Goal: Task Accomplishment & Management: Manage account settings

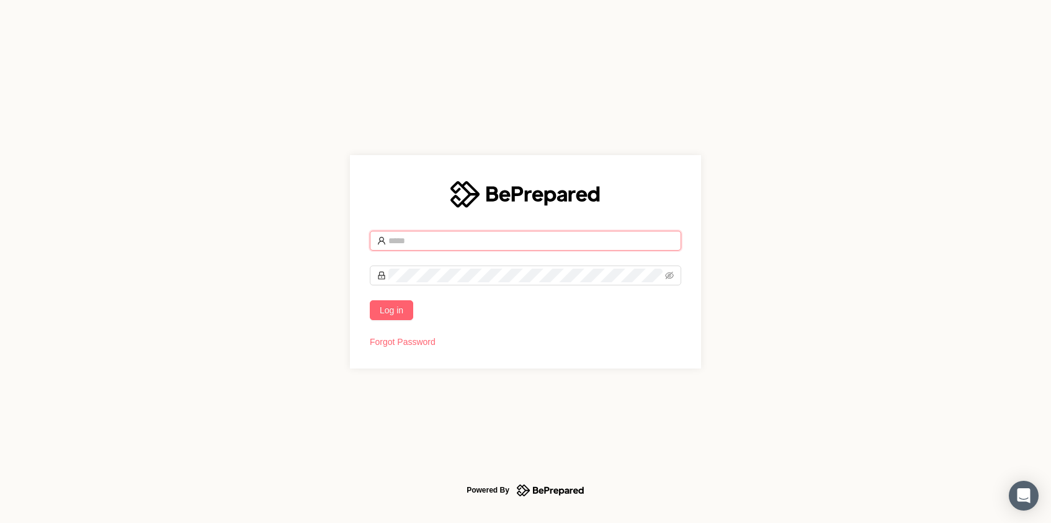
type input "**********"
drag, startPoint x: 417, startPoint y: 305, endPoint x: 403, endPoint y: 306, distance: 14.3
click at [413, 307] on div "Log in" at bounding box center [526, 310] width 312 height 20
click at [400, 307] on span "Log in" at bounding box center [392, 310] width 24 height 14
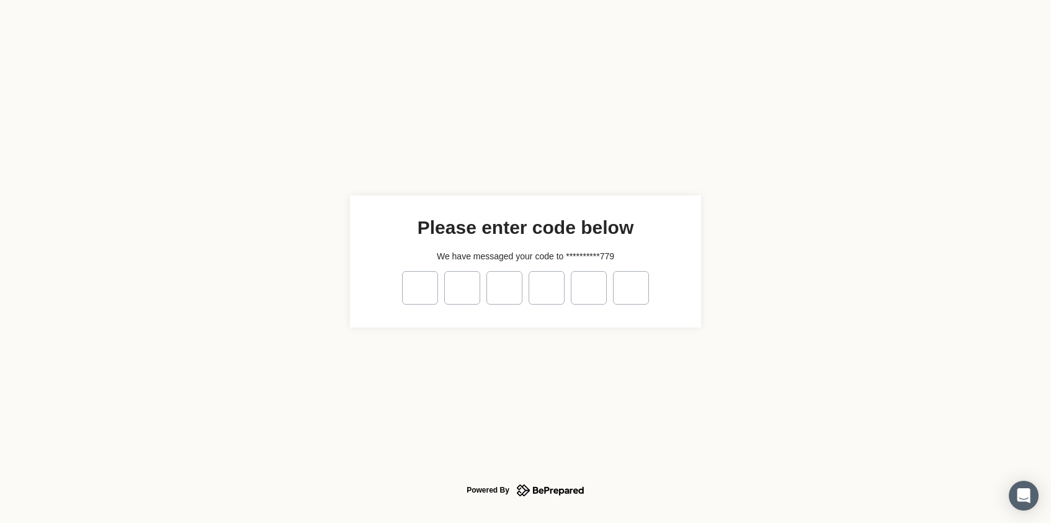
type input "*"
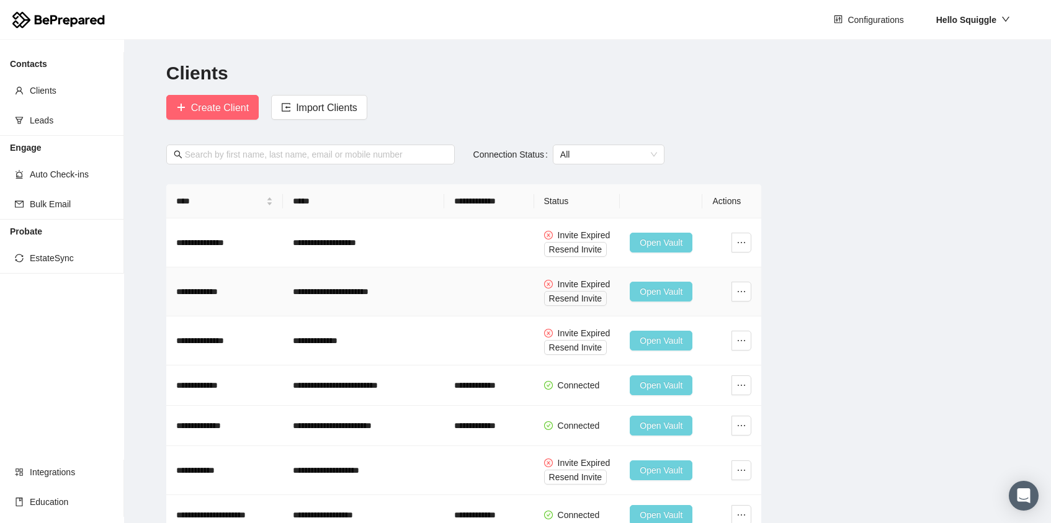
click at [475, 297] on td at bounding box center [489, 291] width 90 height 49
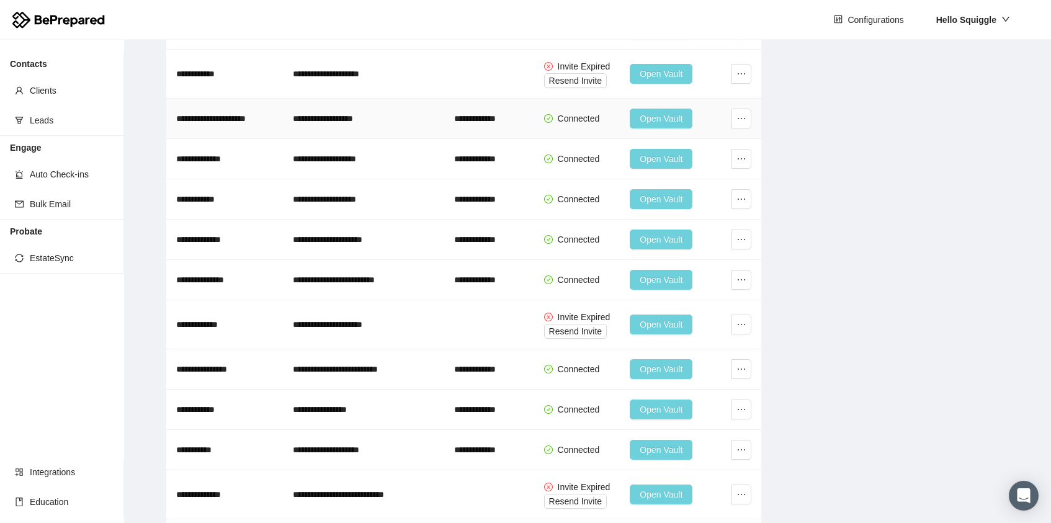
scroll to position [386, 0]
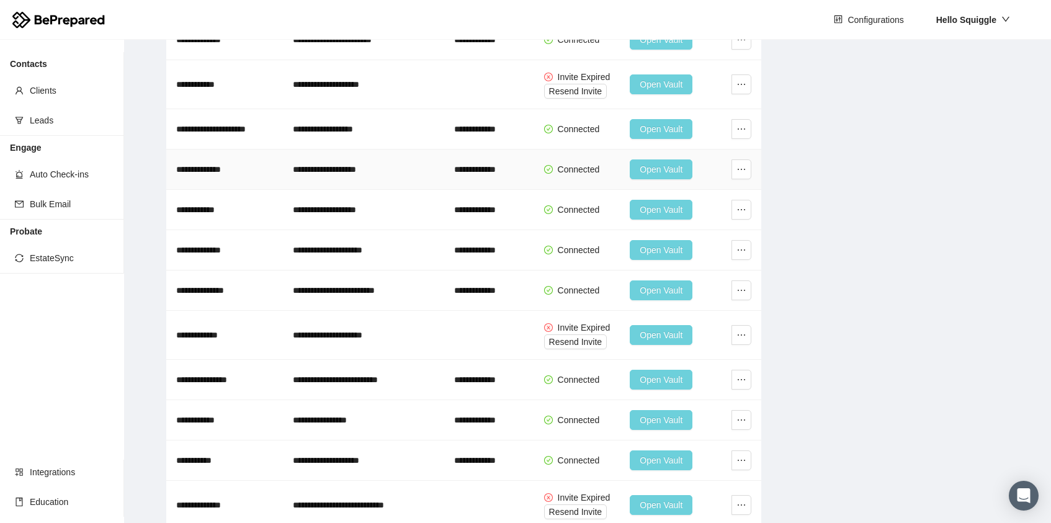
click at [650, 163] on span "Open Vault" at bounding box center [661, 170] width 43 height 14
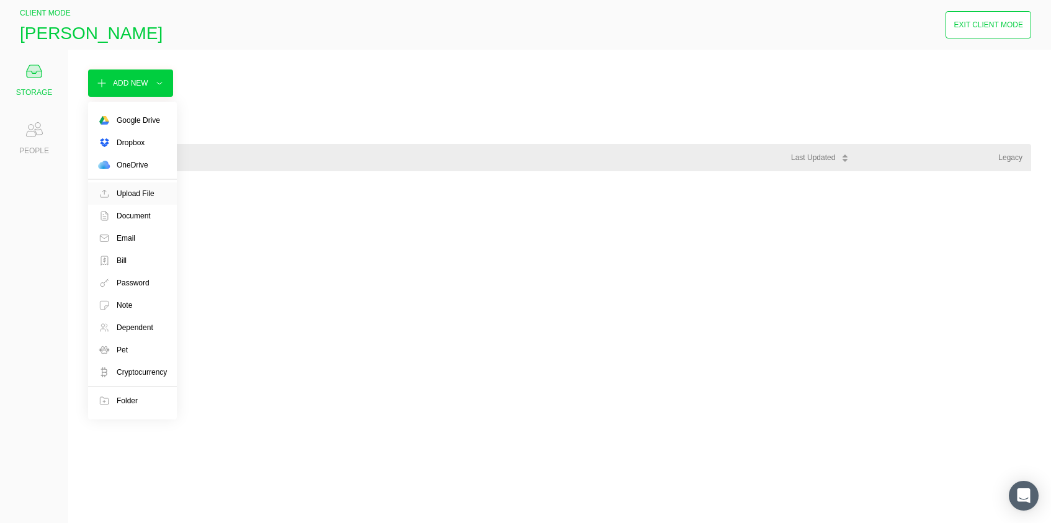
click at [133, 197] on div "Upload File" at bounding box center [136, 193] width 38 height 12
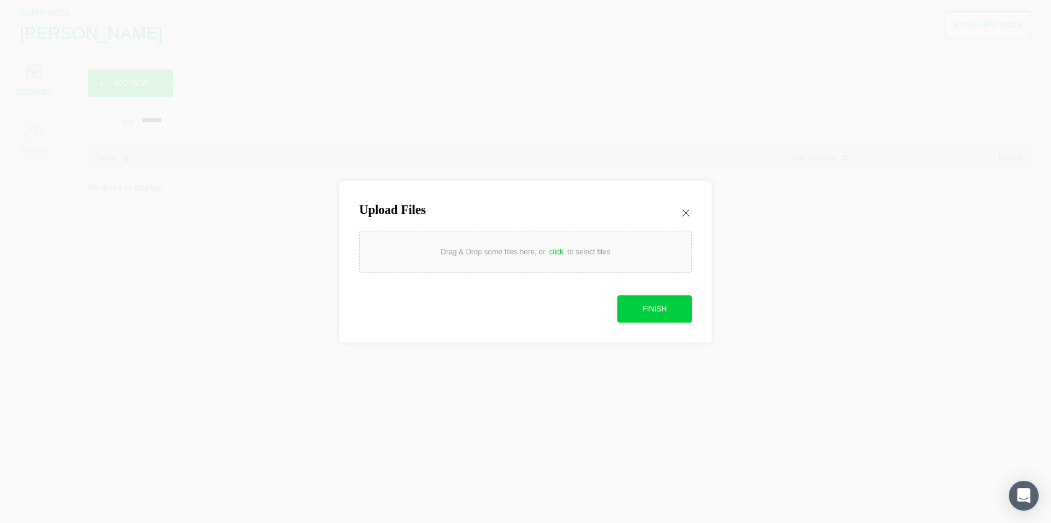
click at [486, 256] on div "Drag & Drop some files here, or click to select files" at bounding box center [525, 252] width 169 height 12
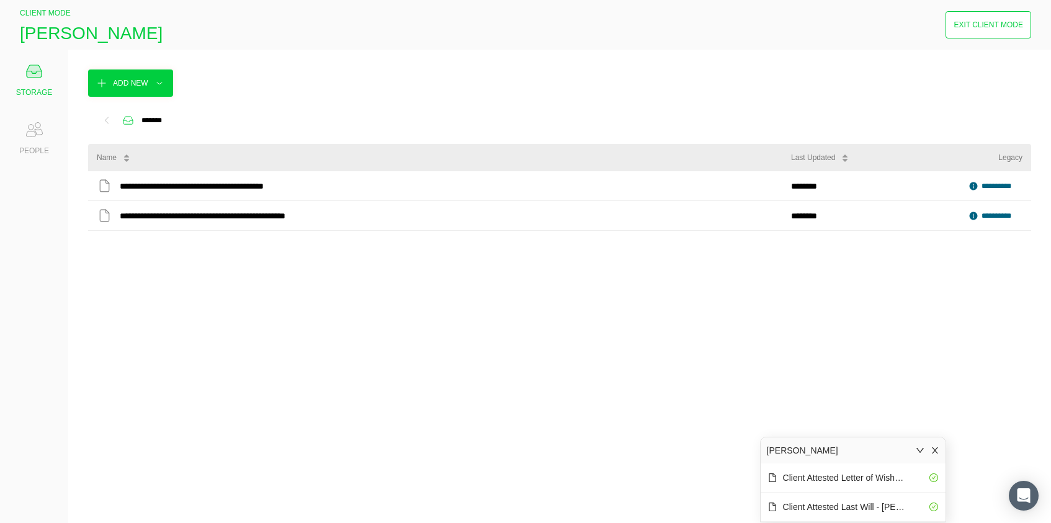
click at [1000, 21] on div "Exit Client Mode" at bounding box center [989, 25] width 70 height 12
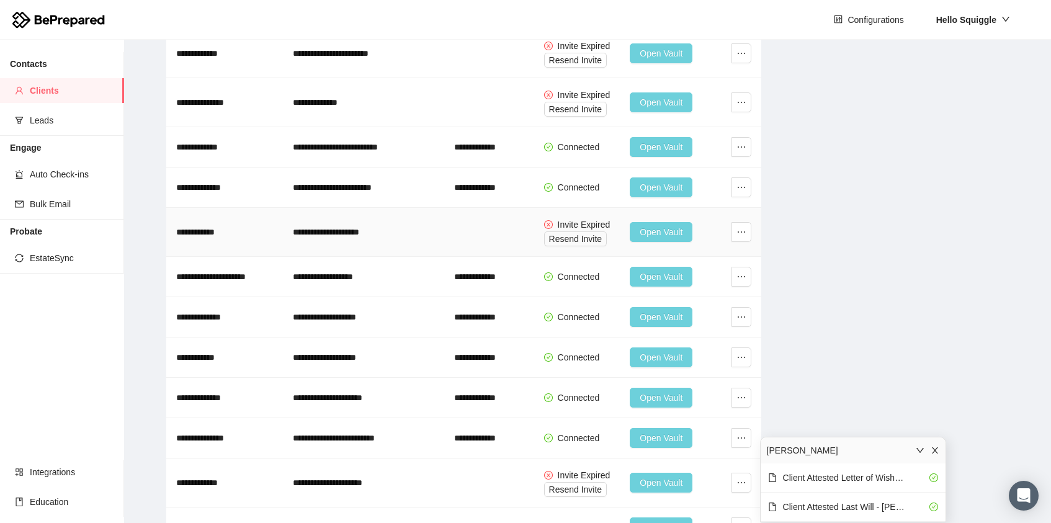
scroll to position [259, 0]
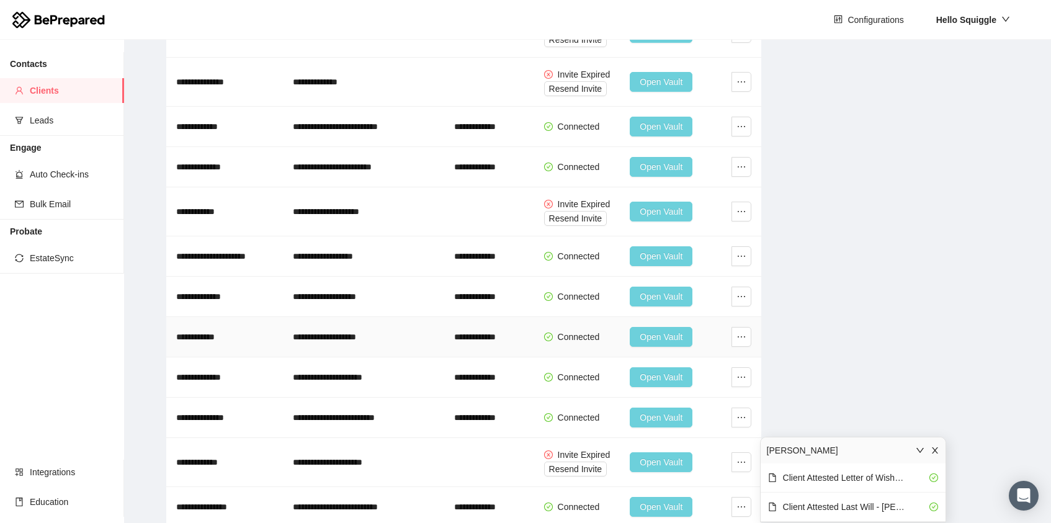
click at [665, 339] on span "Open Vault" at bounding box center [661, 337] width 43 height 14
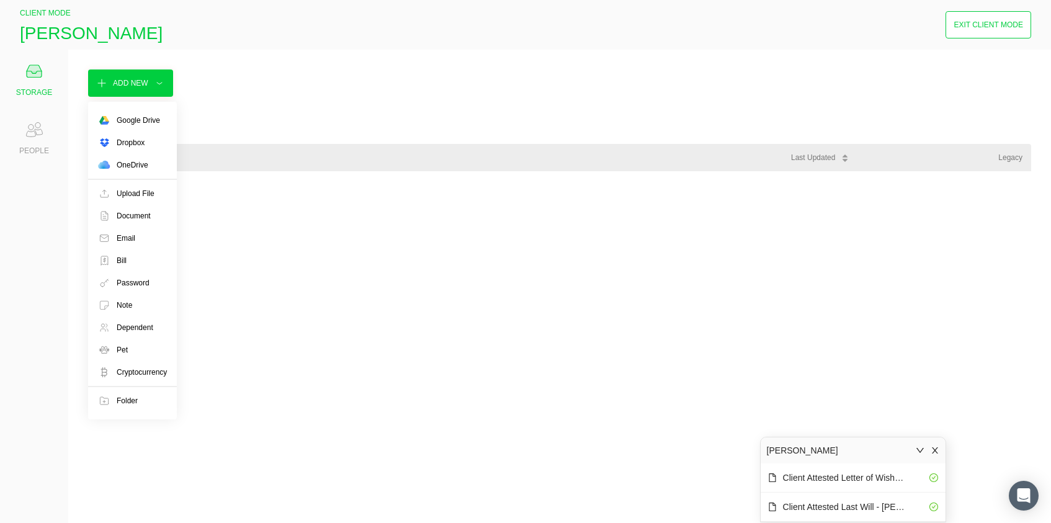
click at [143, 87] on div "Add New" at bounding box center [130, 83] width 35 height 12
drag, startPoint x: 148, startPoint y: 90, endPoint x: 156, endPoint y: 117, distance: 28.5
click at [148, 91] on button "Add New" at bounding box center [130, 83] width 85 height 27
click at [141, 191] on div "Upload File" at bounding box center [136, 193] width 38 height 12
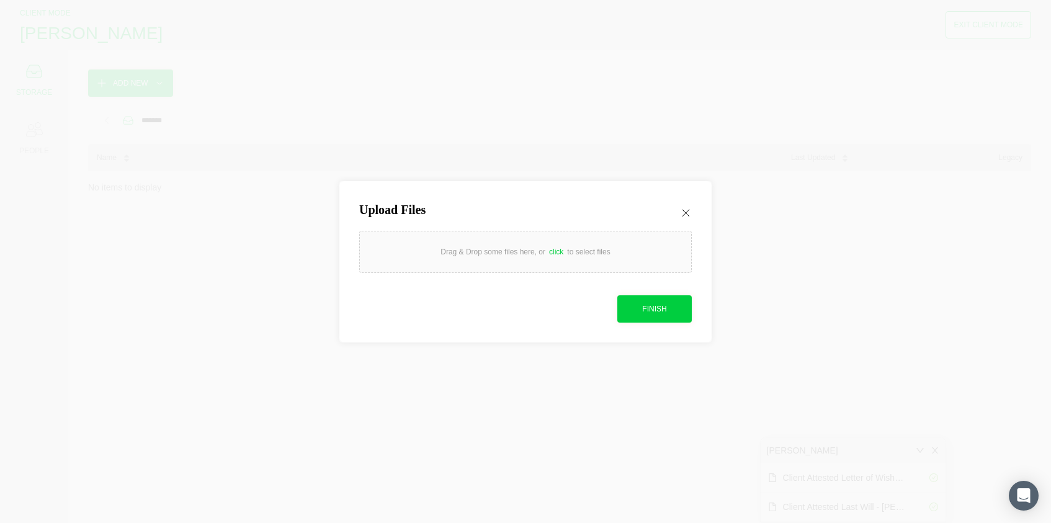
click at [659, 305] on div "Finish" at bounding box center [654, 309] width 24 height 12
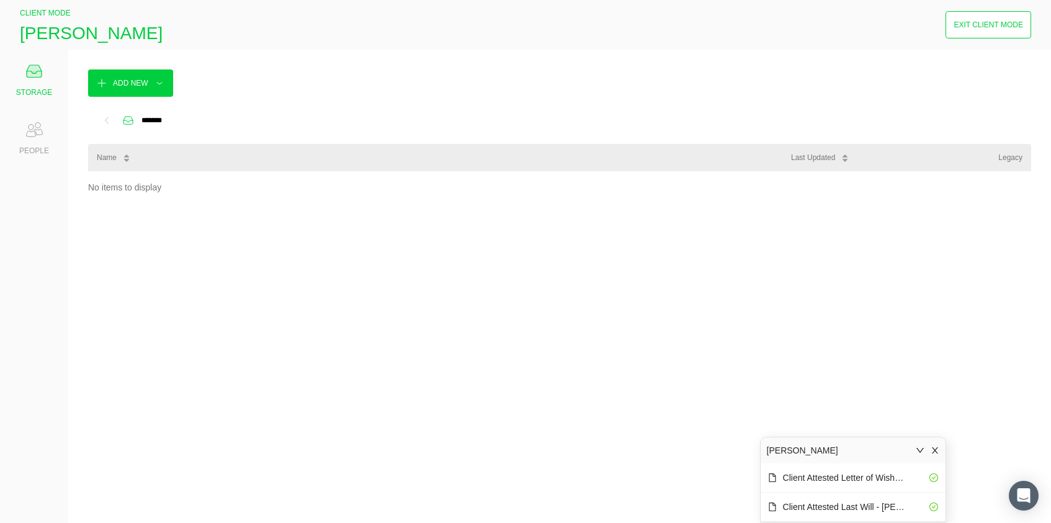
click at [692, 359] on div "No items to display" at bounding box center [559, 337] width 943 height 332
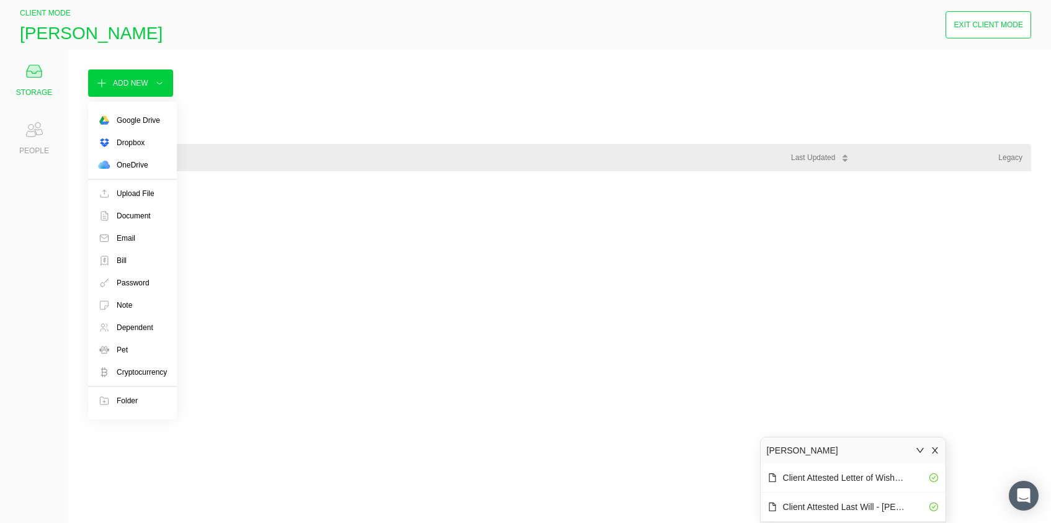
click at [151, 84] on button "Add New" at bounding box center [130, 83] width 85 height 27
click at [147, 89] on button "Add New" at bounding box center [130, 83] width 85 height 27
click at [129, 194] on div "Upload File" at bounding box center [136, 193] width 38 height 12
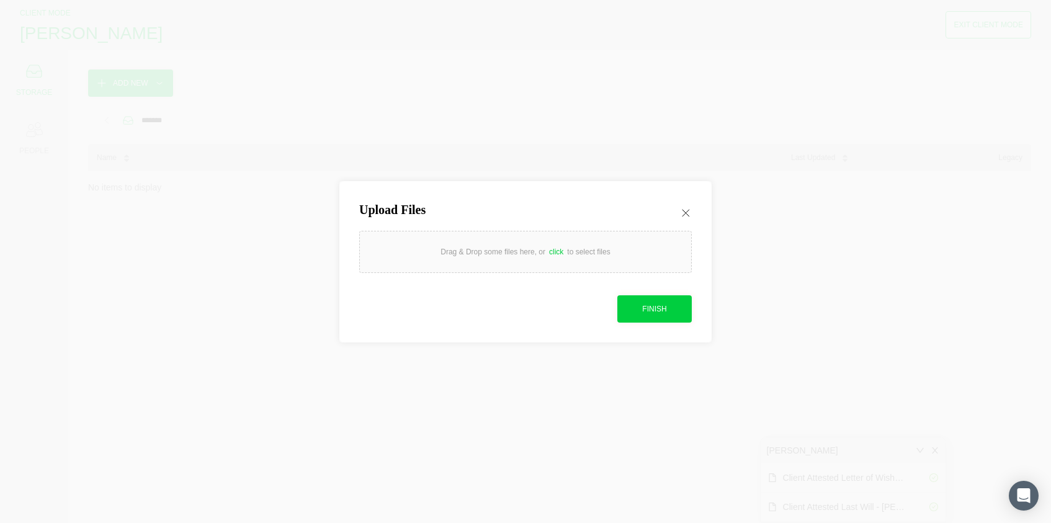
click at [454, 248] on div "Drag & Drop some files here, or click to select files" at bounding box center [525, 252] width 169 height 12
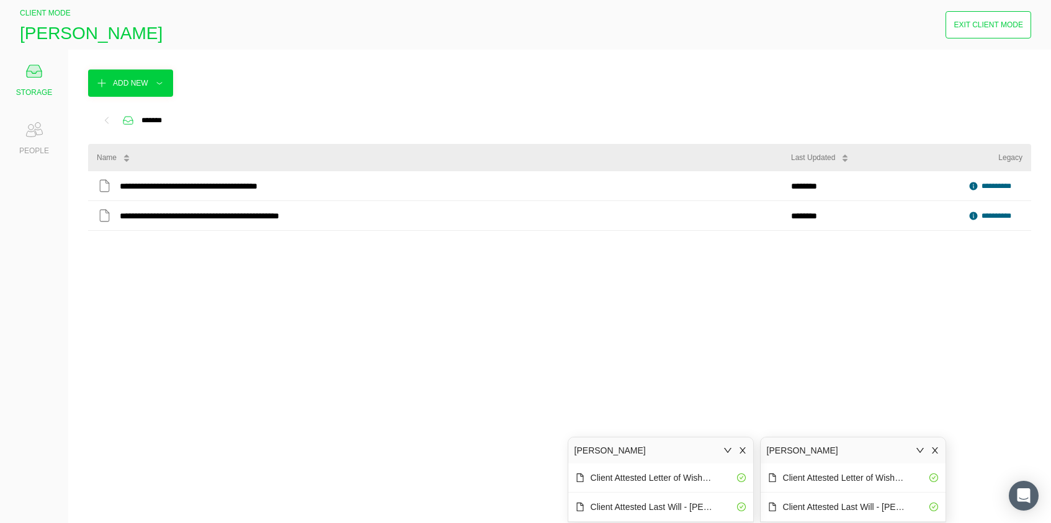
click at [938, 449] on icon "close" at bounding box center [935, 450] width 9 height 9
click at [936, 449] on icon "close" at bounding box center [935, 450] width 9 height 9
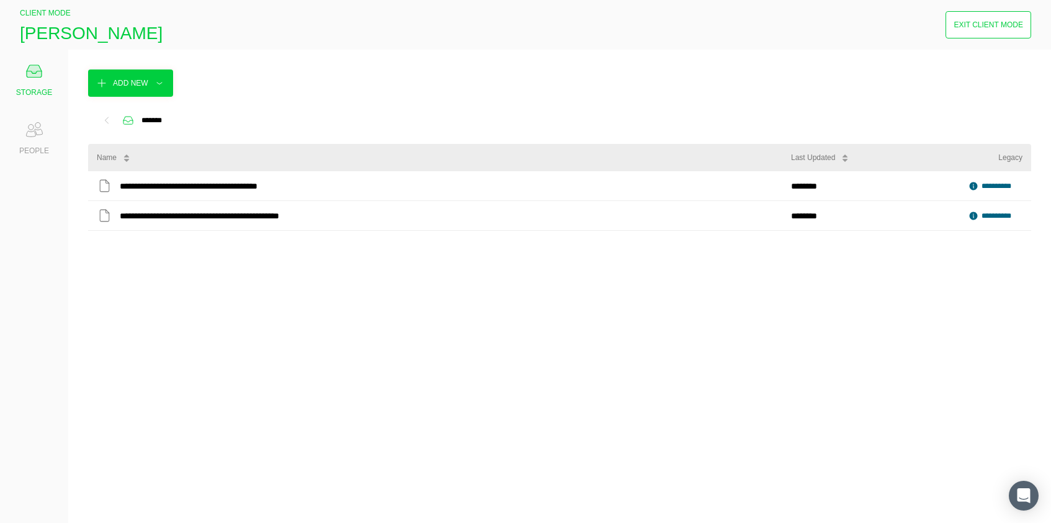
click at [951, 20] on button "Exit Client Mode" at bounding box center [989, 24] width 86 height 27
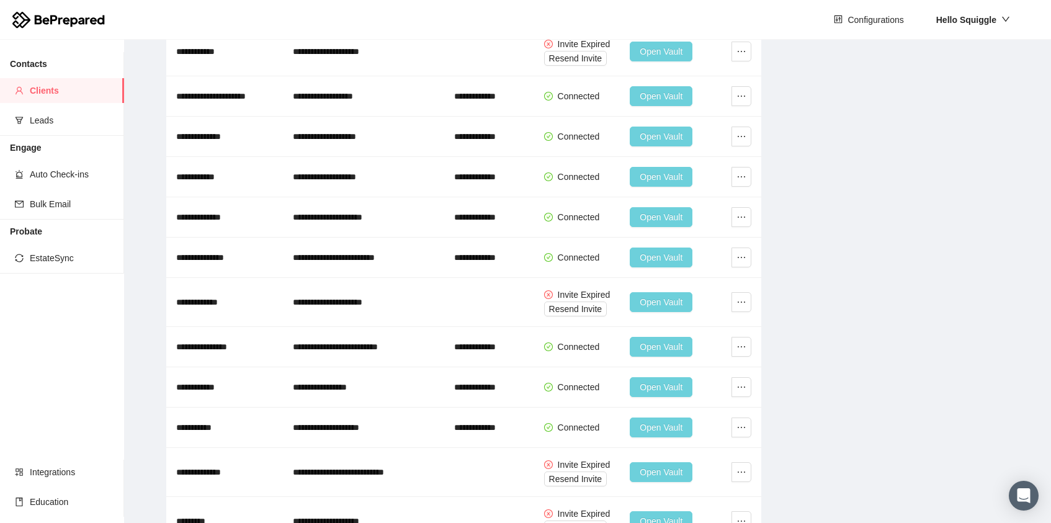
scroll to position [425, 0]
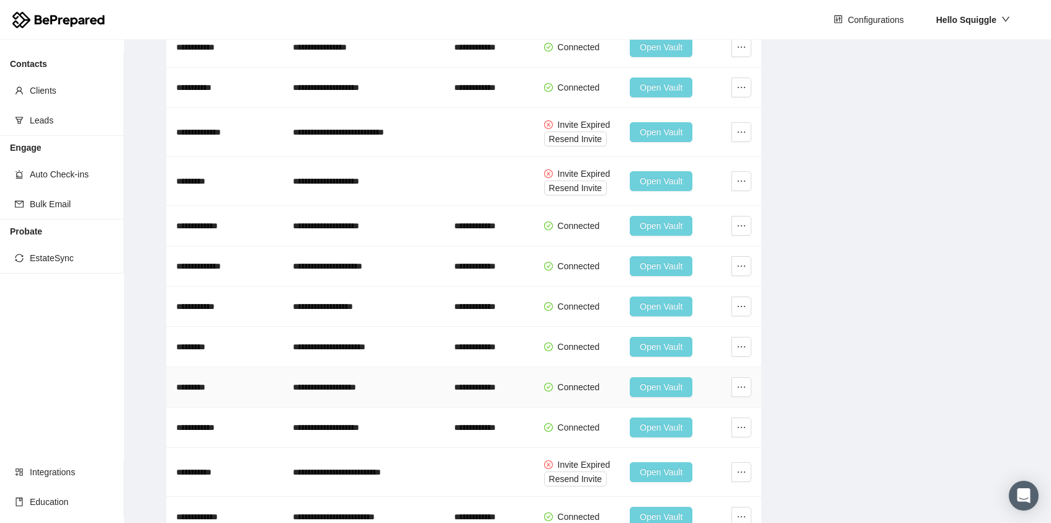
scroll to position [745, 0]
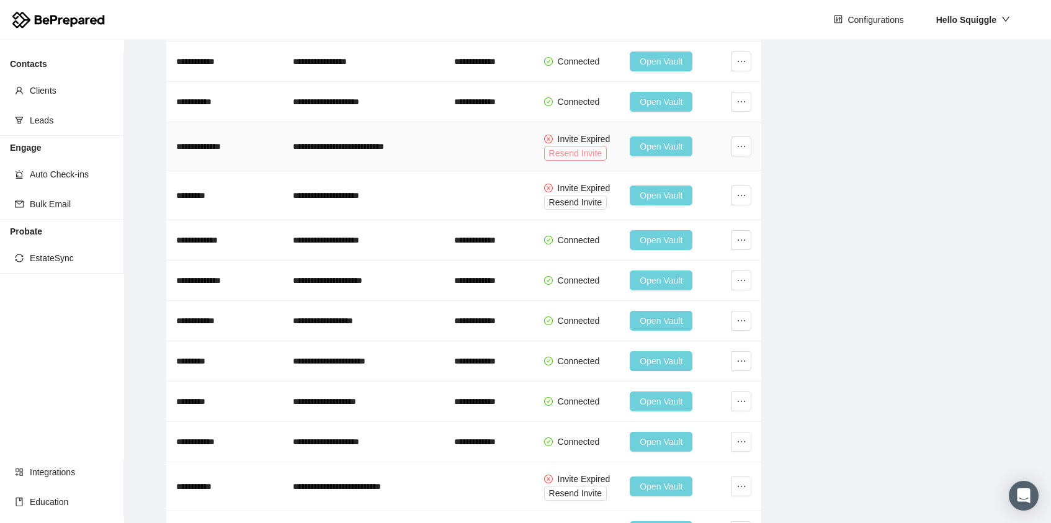
click at [575, 155] on span "Resend Invite" at bounding box center [575, 153] width 53 height 14
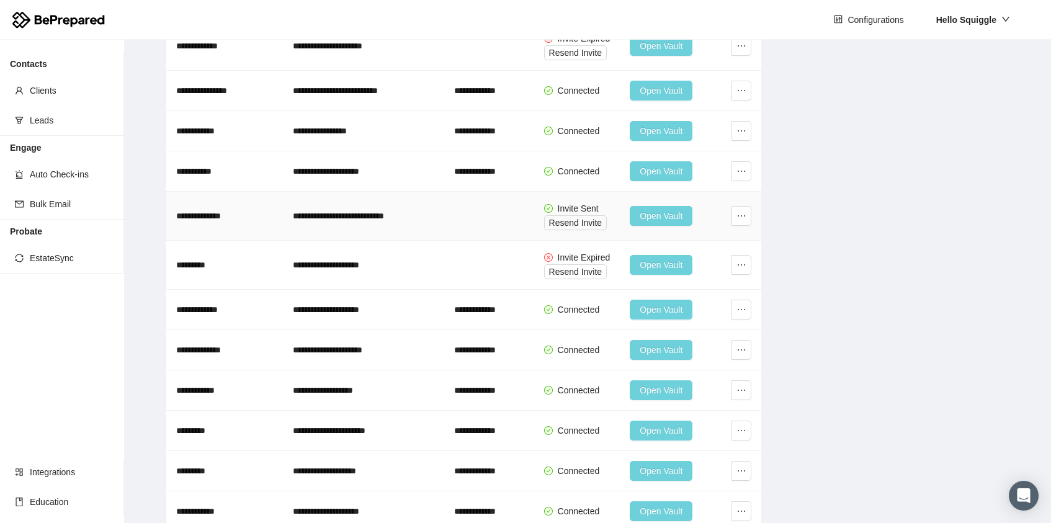
scroll to position [675, 0]
